Goal: Task Accomplishment & Management: Use online tool/utility

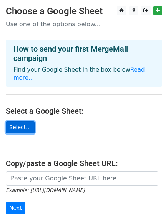
click at [20, 122] on link "Select..." at bounding box center [20, 127] width 29 height 12
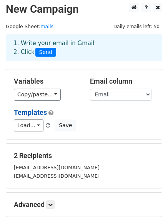
scroll to position [2, 0]
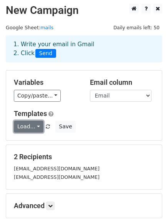
click at [32, 130] on link "Load..." at bounding box center [29, 127] width 30 height 12
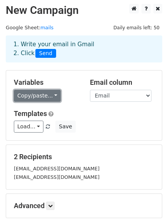
click at [47, 100] on link "Copy/paste..." at bounding box center [37, 96] width 47 height 12
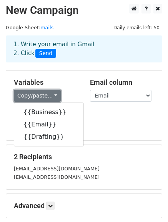
click at [47, 100] on link "Copy/paste..." at bounding box center [37, 96] width 47 height 12
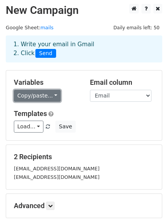
click at [47, 100] on link "Copy/paste..." at bounding box center [37, 96] width 47 height 12
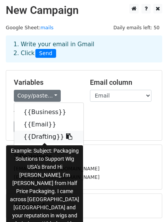
click at [42, 139] on link "{{Drafting}}" at bounding box center [48, 137] width 69 height 12
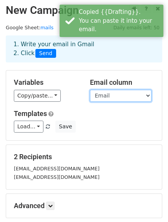
click at [113, 94] on select "Business Email Drafting" at bounding box center [121, 96] width 62 height 12
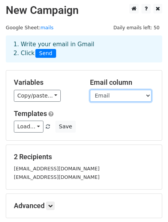
select select "Drafting"
click at [90, 90] on select "Business Email Drafting" at bounding box center [121, 96] width 62 height 12
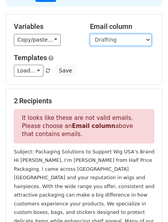
scroll to position [0, 0]
